Goal: Task Accomplishment & Management: Use online tool/utility

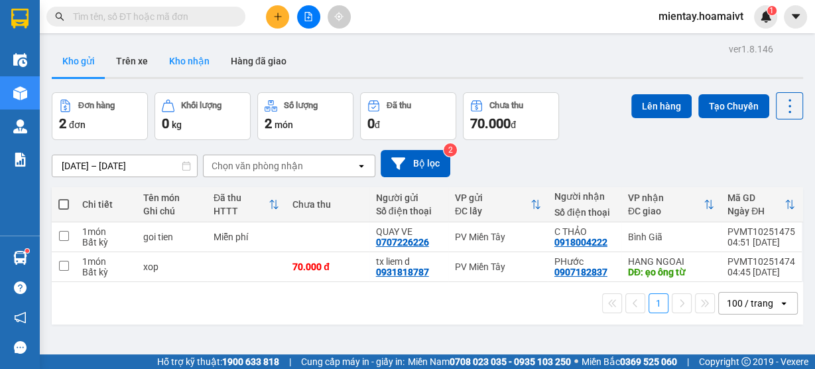
click at [191, 69] on button "Kho nhận" at bounding box center [190, 61] width 62 height 32
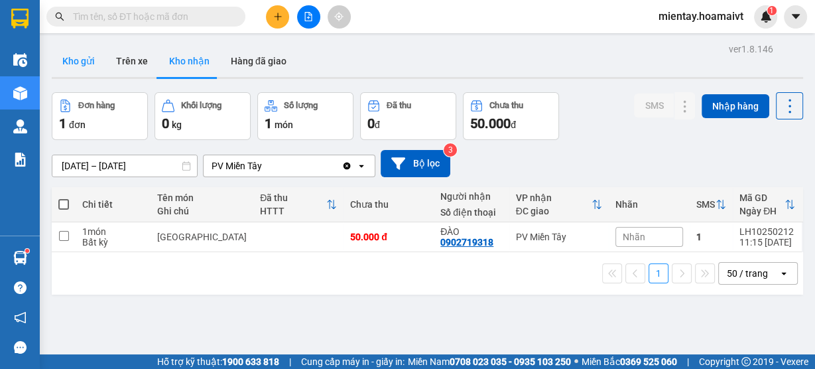
click at [86, 66] on button "Kho gửi" at bounding box center [79, 61] width 54 height 32
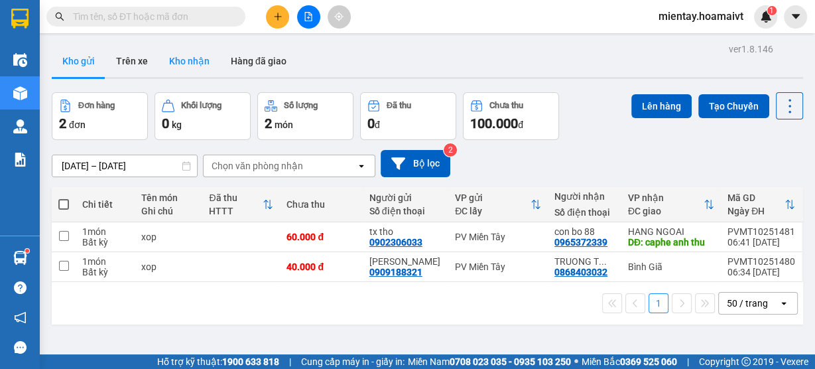
click at [176, 68] on button "Kho nhận" at bounding box center [190, 61] width 62 height 32
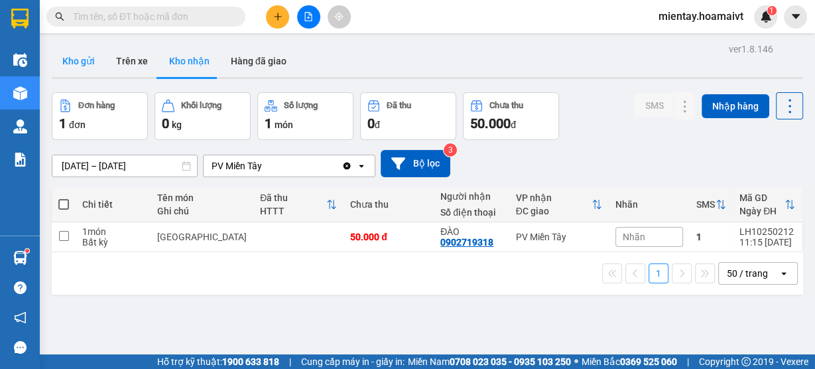
click at [85, 67] on button "Kho gửi" at bounding box center [79, 61] width 54 height 32
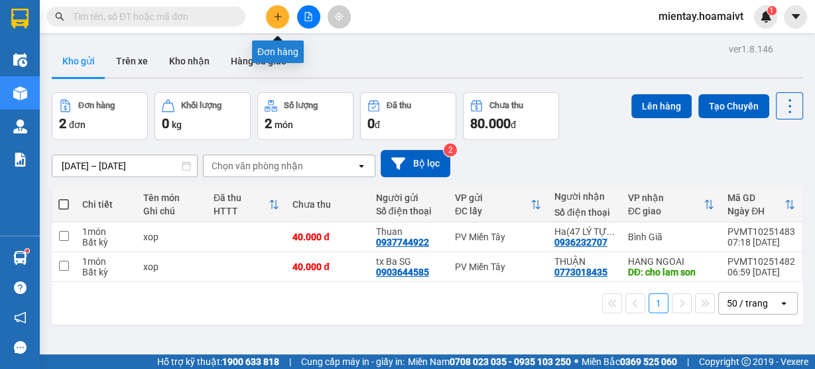
click at [272, 21] on button at bounding box center [277, 16] width 23 height 23
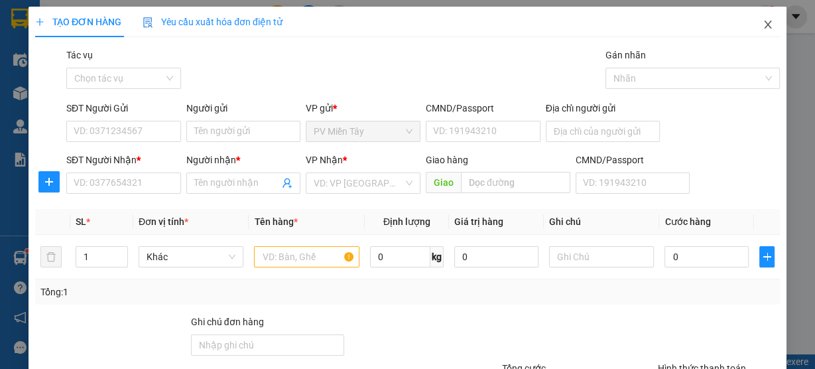
click at [763, 29] on icon "close" at bounding box center [768, 24] width 11 height 11
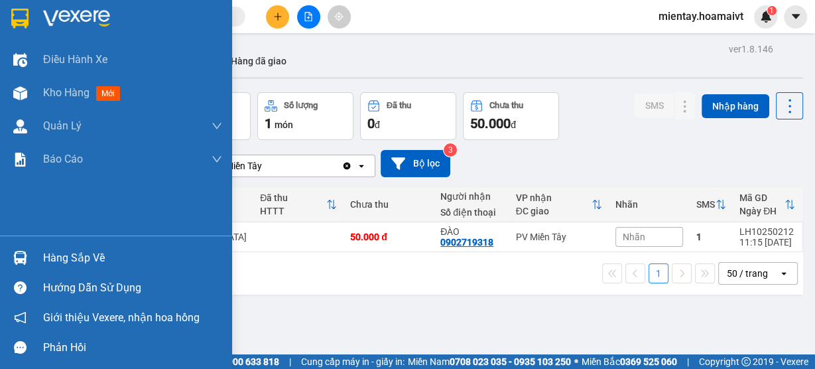
click at [61, 263] on div "Hàng sắp về" at bounding box center [132, 258] width 179 height 20
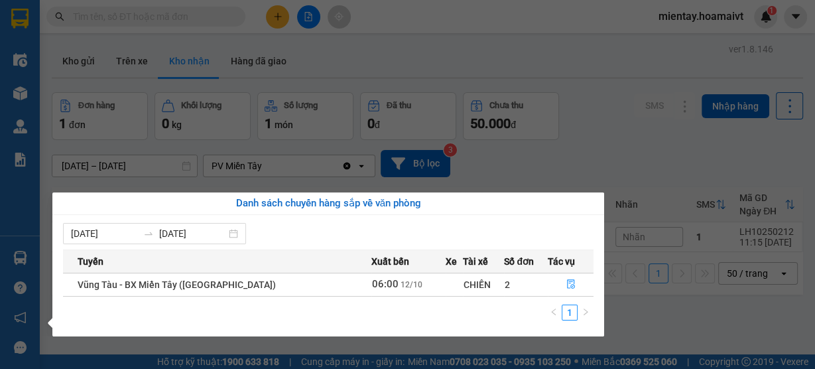
click at [520, 68] on section "Kết quả tìm kiếm ( 0 ) Bộ lọc Gửi 3 ngày gần nhất No Data mientay.hoamaivt 1 Đi…" at bounding box center [407, 184] width 815 height 369
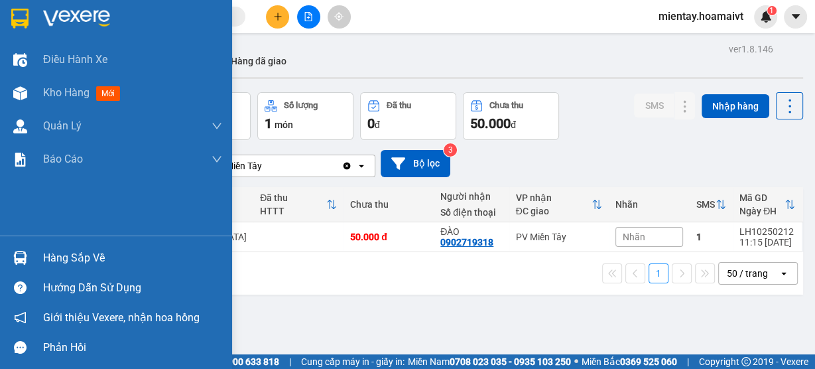
click at [69, 267] on div "Hàng sắp về" at bounding box center [116, 258] width 232 height 30
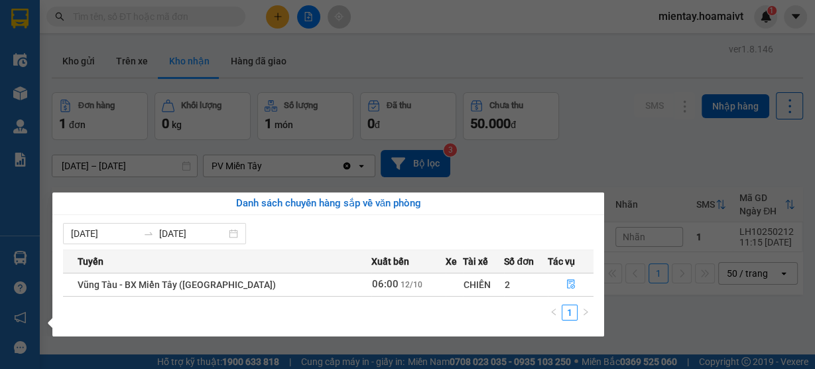
click at [458, 62] on section "Kết quả tìm kiếm ( 0 ) Bộ lọc Gửi 3 ngày gần nhất No Data mientay.hoamaivt 1 Đi…" at bounding box center [407, 184] width 815 height 369
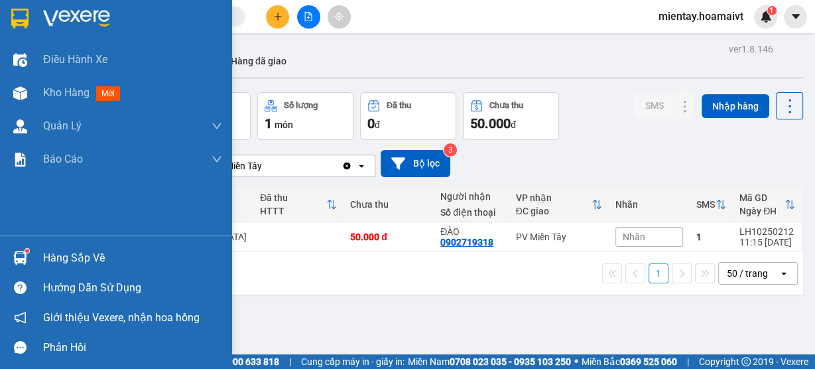
click at [63, 253] on div "Hàng sắp về" at bounding box center [132, 258] width 179 height 20
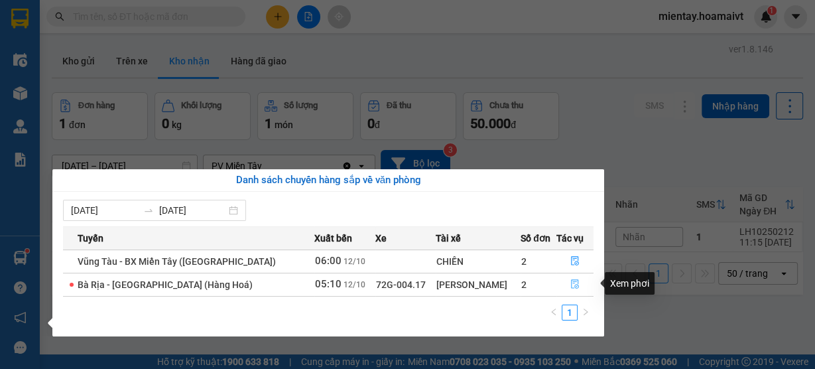
click at [576, 283] on button "button" at bounding box center [575, 284] width 36 height 21
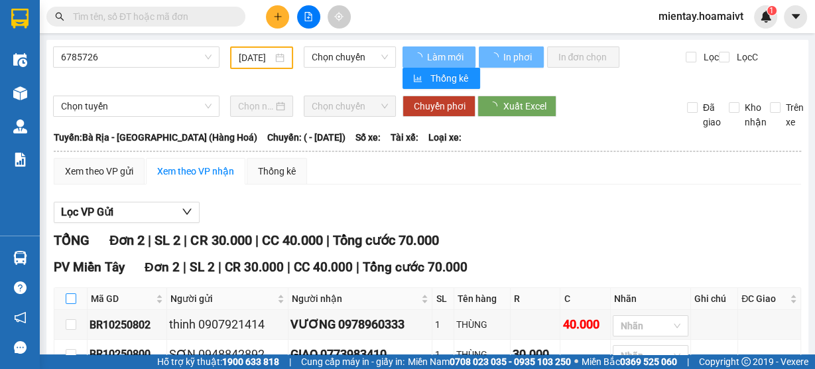
type input "[DATE]"
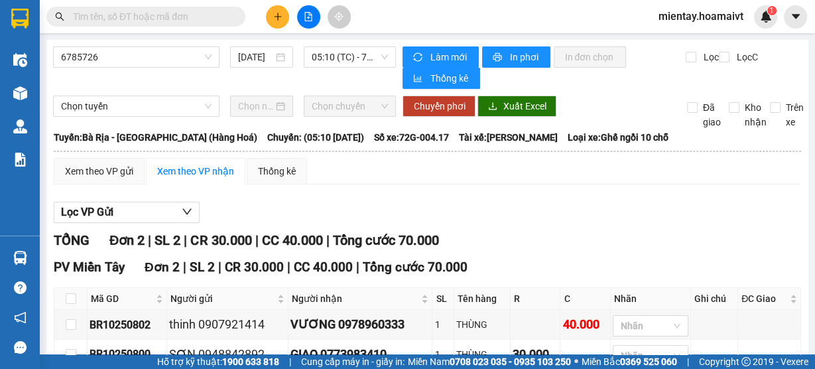
click at [76, 295] on th at bounding box center [70, 299] width 33 height 22
click at [72, 300] on input "checkbox" at bounding box center [71, 298] width 11 height 11
checkbox input "true"
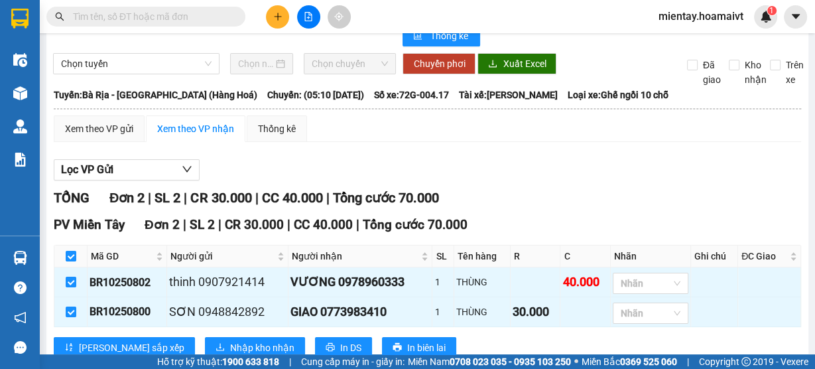
scroll to position [81, 0]
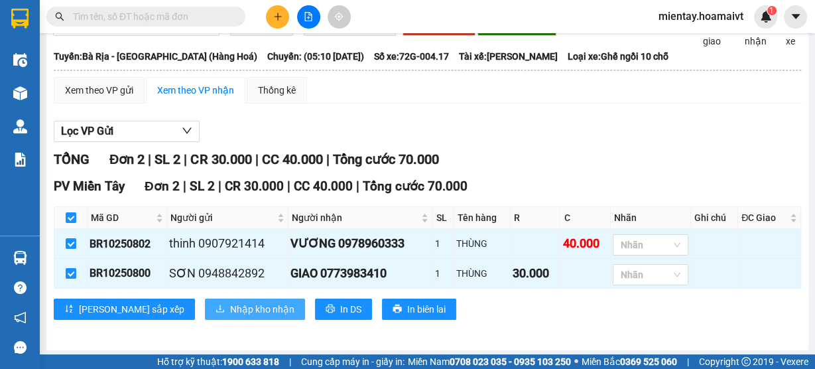
click at [230, 306] on span "Nhập kho nhận" at bounding box center [262, 309] width 64 height 15
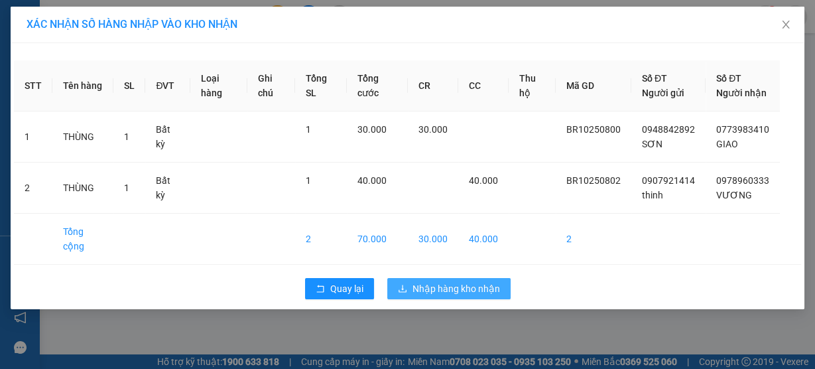
click at [460, 296] on span "Nhập hàng kho nhận" at bounding box center [457, 288] width 88 height 15
